Goal: Navigation & Orientation: Understand site structure

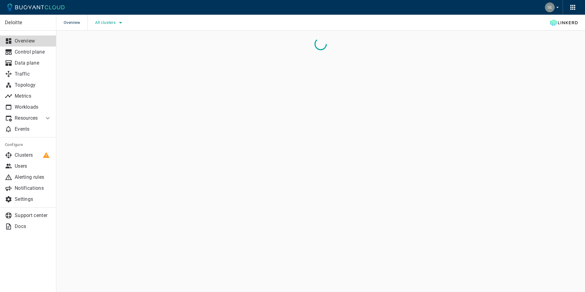
click at [122, 24] on icon "button" at bounding box center [120, 22] width 7 height 7
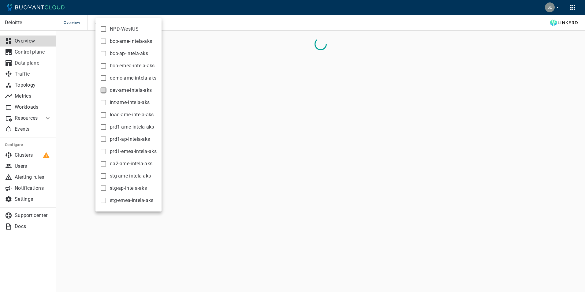
click at [103, 90] on input "dev-ame-intela-aks" at bounding box center [103, 90] width 7 height 7
checkbox input "true"
click at [229, 22] on div at bounding box center [292, 146] width 585 height 292
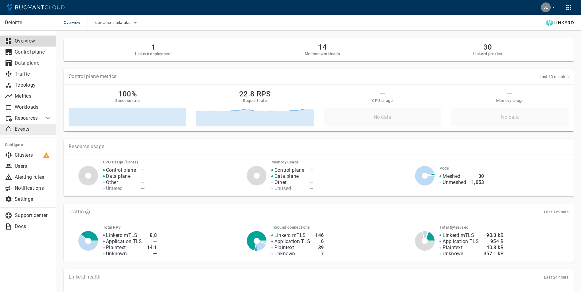
click at [26, 128] on p "Events" at bounding box center [33, 129] width 37 height 6
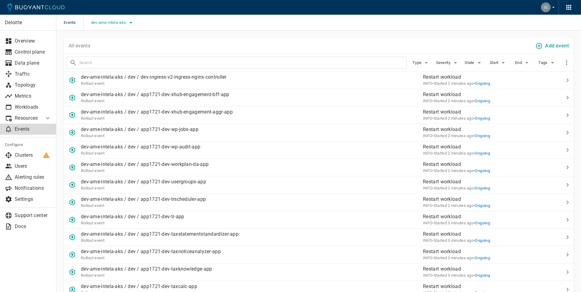
click at [128, 22] on icon "button" at bounding box center [130, 22] width 7 height 7
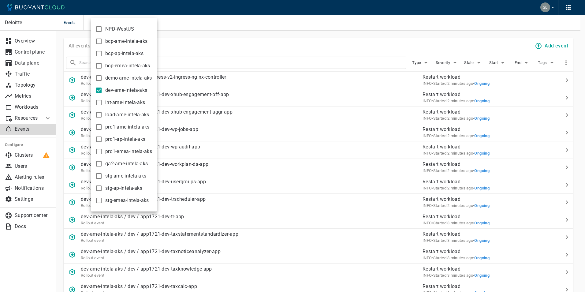
click at [224, 30] on div at bounding box center [292, 146] width 585 height 292
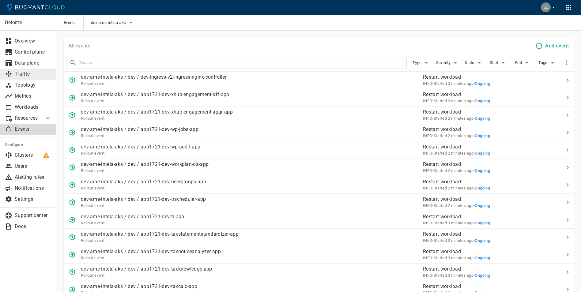
click at [32, 77] on p "Traffic" at bounding box center [33, 74] width 37 height 6
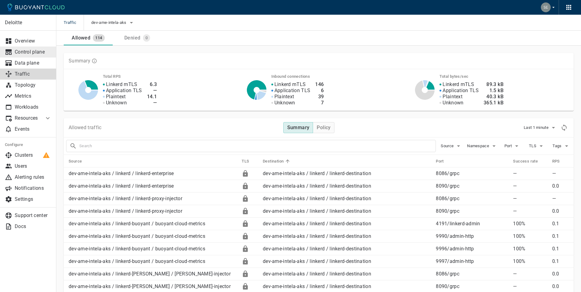
click at [34, 50] on p "Control plane" at bounding box center [33, 52] width 37 height 6
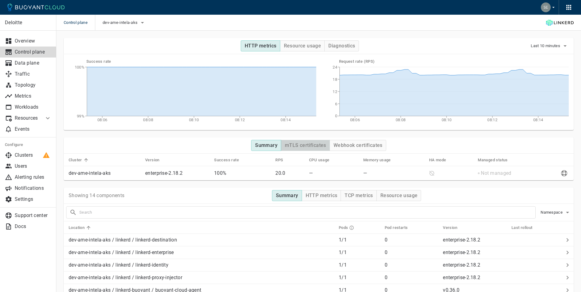
click at [295, 143] on h4 "mTLS certificates" at bounding box center [305, 145] width 41 height 6
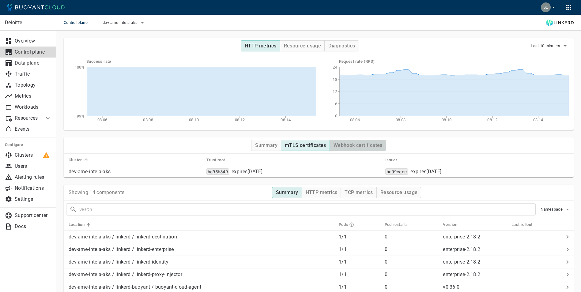
click at [344, 142] on button "Webhook certificates" at bounding box center [357, 145] width 57 height 11
